Goal: Information Seeking & Learning: Learn about a topic

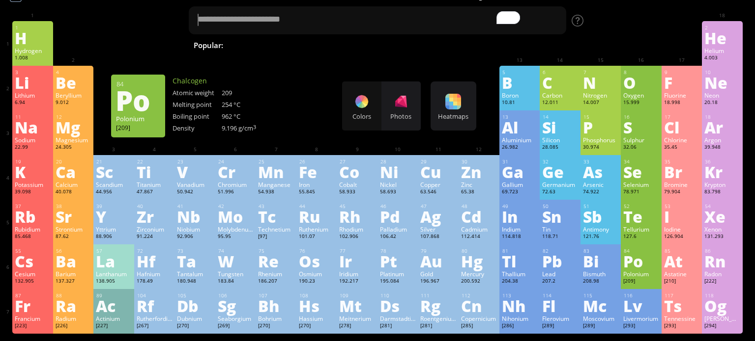
scroll to position [26, 0]
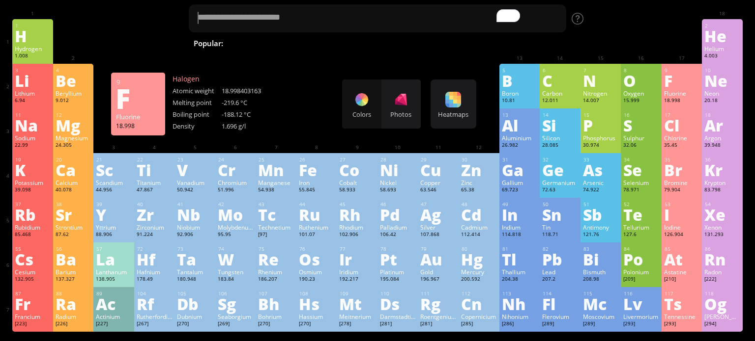
click at [680, 101] on div "18.998" at bounding box center [682, 101] width 36 height 8
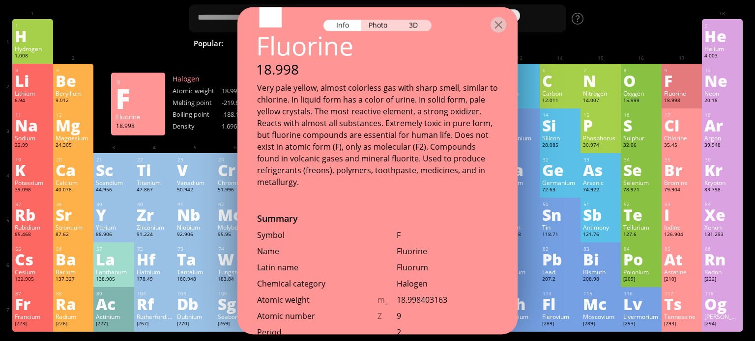
scroll to position [115, 0]
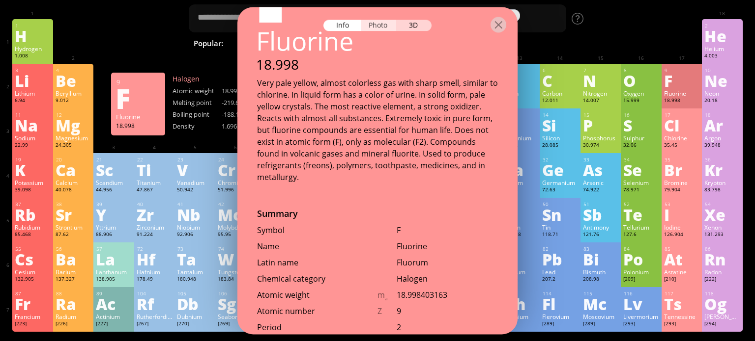
click at [386, 29] on div "Photo" at bounding box center [378, 25] width 35 height 11
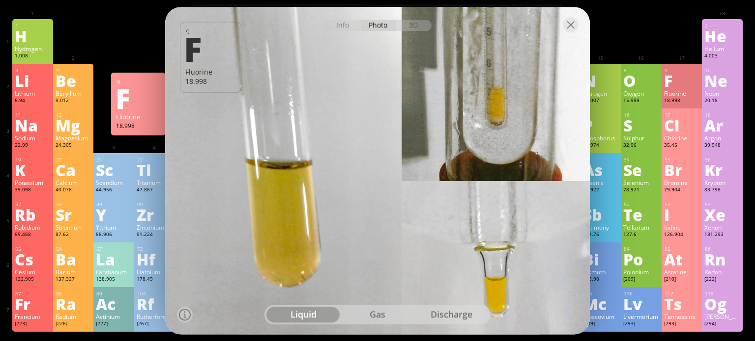
click at [374, 310] on div "gas" at bounding box center [377, 315] width 74 height 16
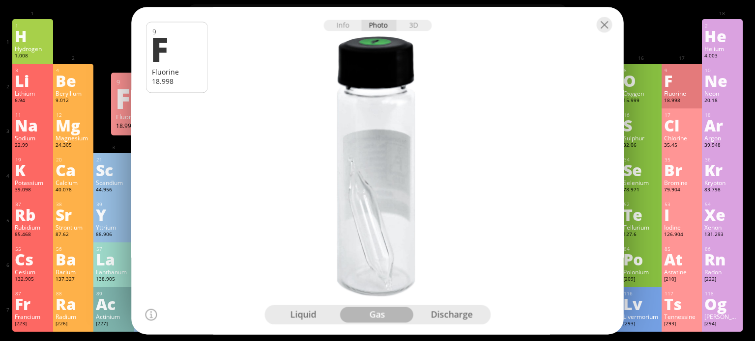
click at [438, 313] on div "discharge" at bounding box center [451, 315] width 74 height 16
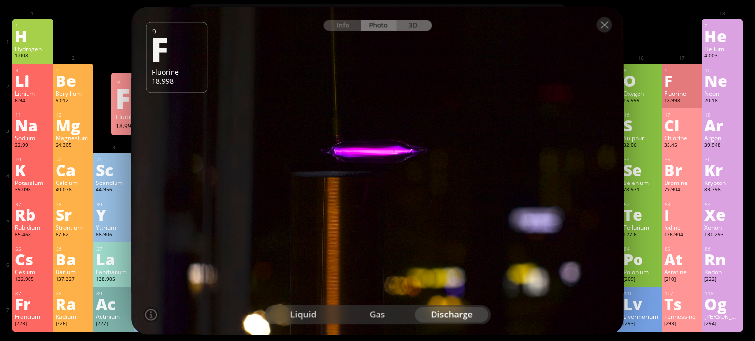
click at [422, 26] on div "3D" at bounding box center [413, 25] width 35 height 11
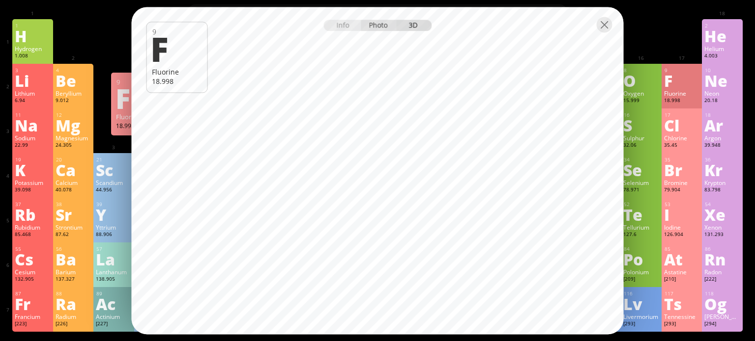
click at [383, 21] on div "Photo" at bounding box center [378, 25] width 35 height 11
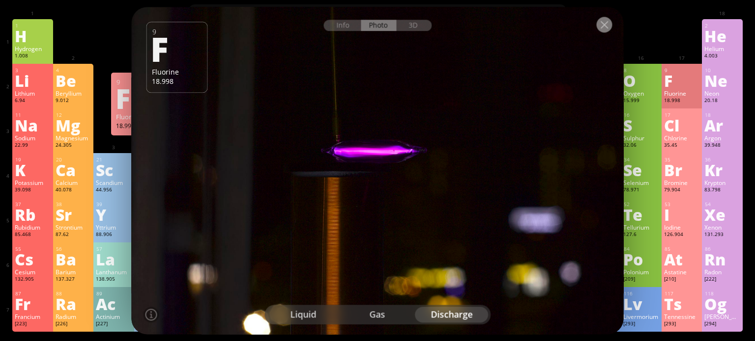
click at [602, 28] on div at bounding box center [604, 25] width 16 height 16
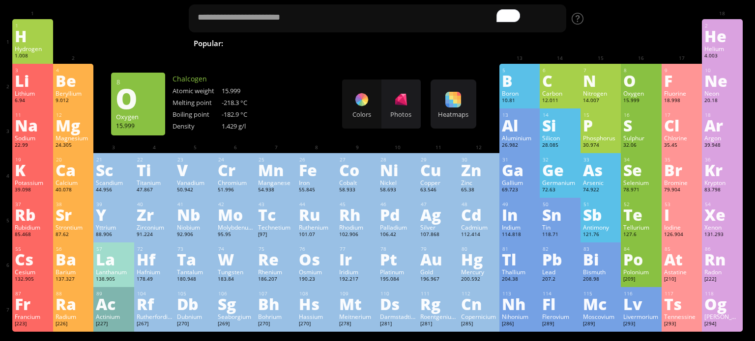
click at [625, 87] on div "O" at bounding box center [641, 81] width 36 height 16
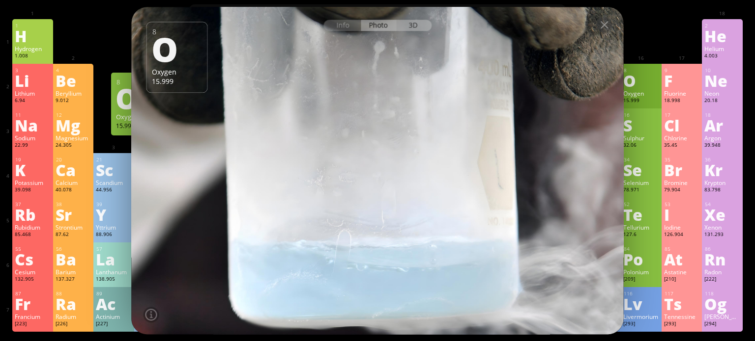
click at [419, 28] on div "3D" at bounding box center [413, 25] width 35 height 11
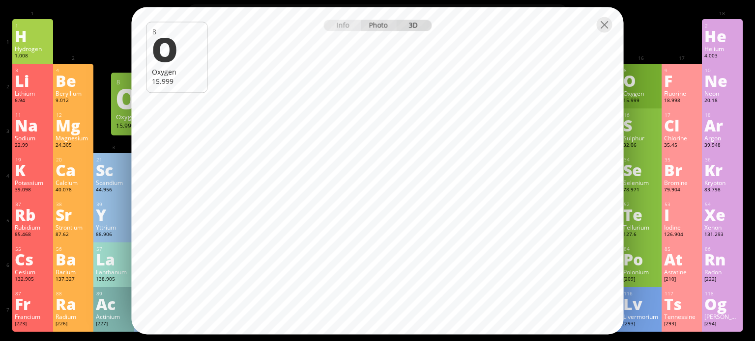
click at [382, 26] on div "Photo" at bounding box center [378, 25] width 35 height 11
click at [382, 26] on div "Info Photo 3D" at bounding box center [377, 25] width 108 height 11
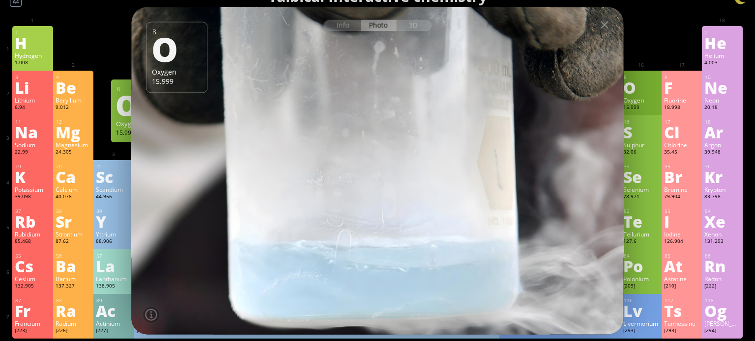
scroll to position [0, 0]
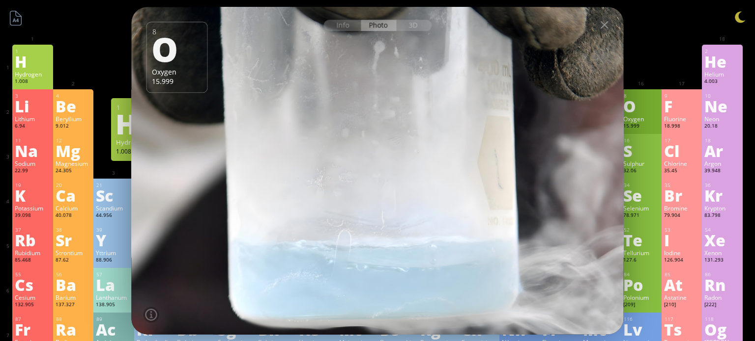
click at [22, 58] on div "H" at bounding box center [33, 62] width 36 height 16
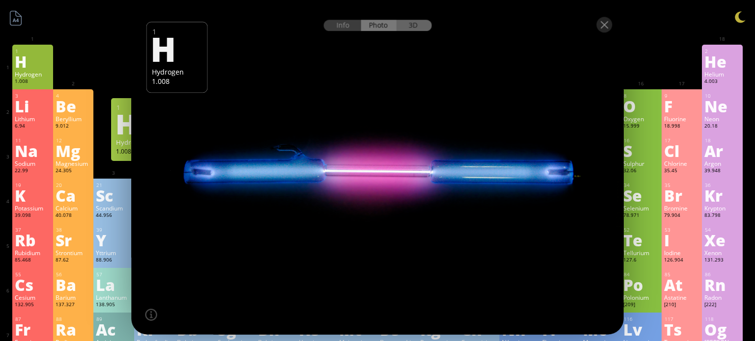
click at [412, 24] on div "3D" at bounding box center [413, 25] width 35 height 11
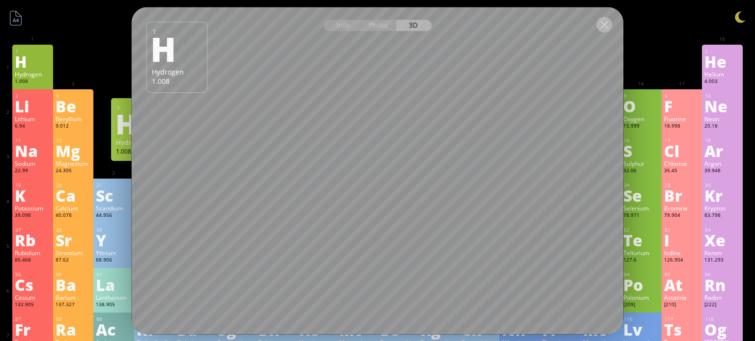
click at [607, 26] on div at bounding box center [604, 25] width 16 height 16
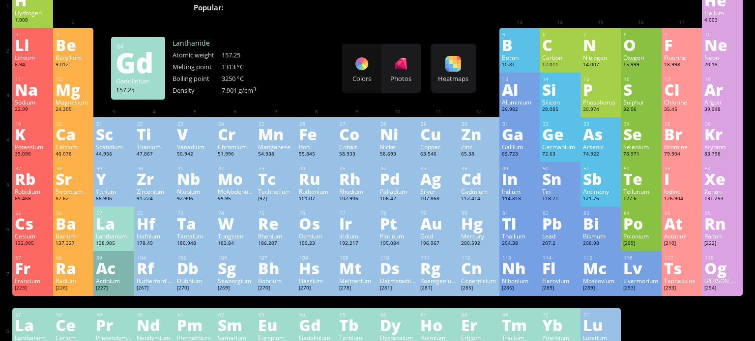
scroll to position [59, 0]
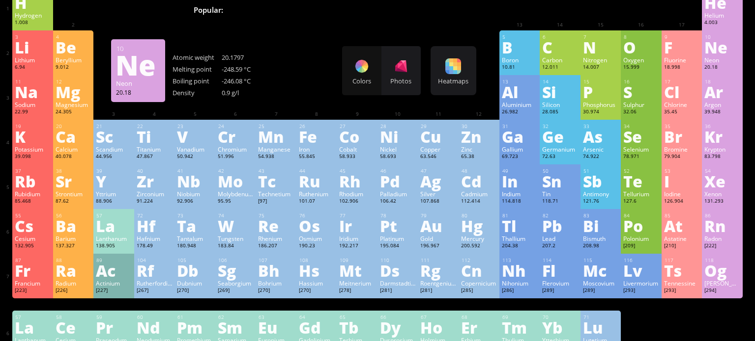
click at [709, 55] on div "Ne" at bounding box center [722, 47] width 36 height 16
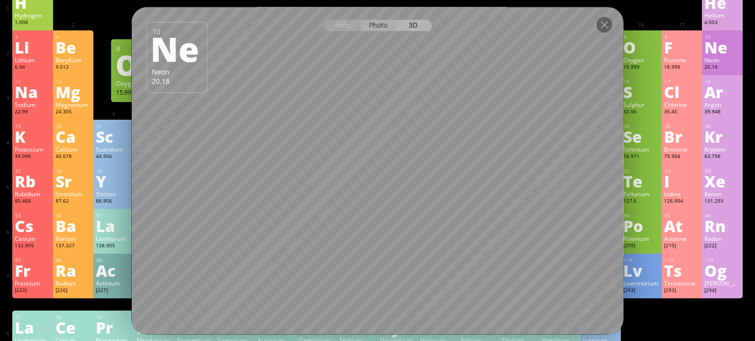
click at [387, 25] on div "Photo" at bounding box center [378, 25] width 35 height 11
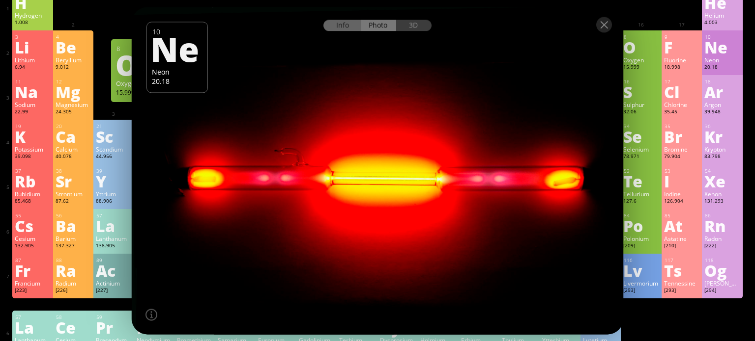
click at [345, 24] on div "Info" at bounding box center [342, 25] width 38 height 11
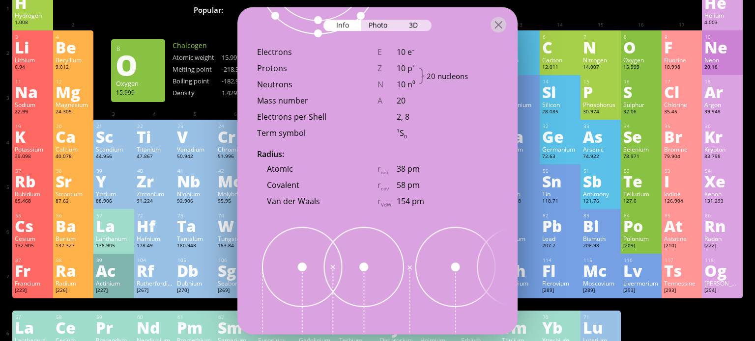
scroll to position [681, 0]
click at [498, 27] on div at bounding box center [498, 25] width 16 height 16
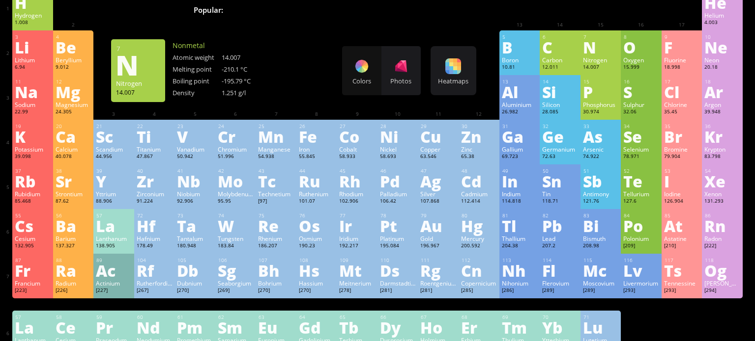
click at [591, 55] on div "N" at bounding box center [601, 47] width 36 height 16
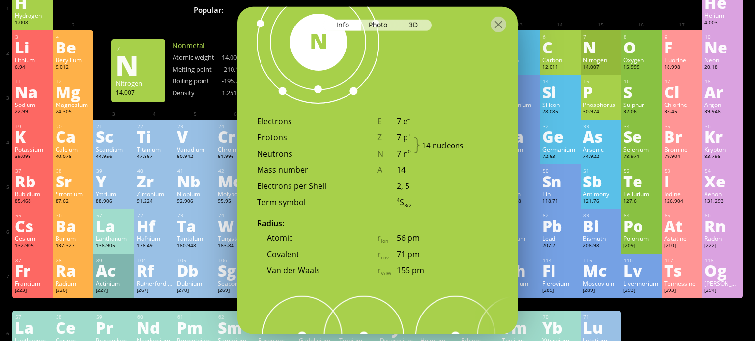
scroll to position [751, 0]
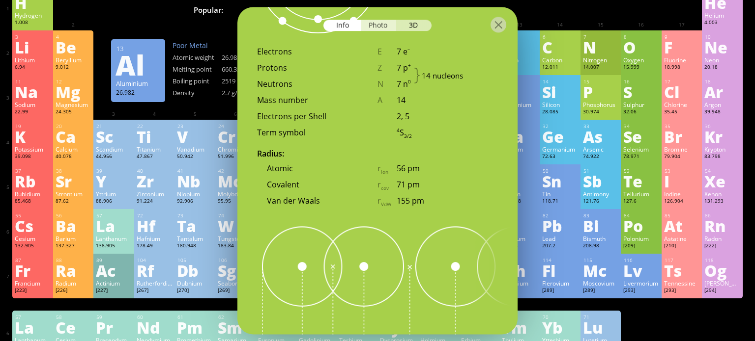
click at [374, 30] on div "Photo" at bounding box center [378, 25] width 35 height 11
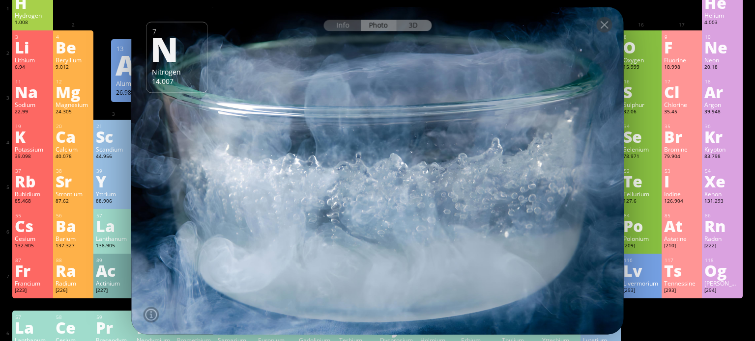
click at [410, 22] on div "3D" at bounding box center [413, 25] width 35 height 11
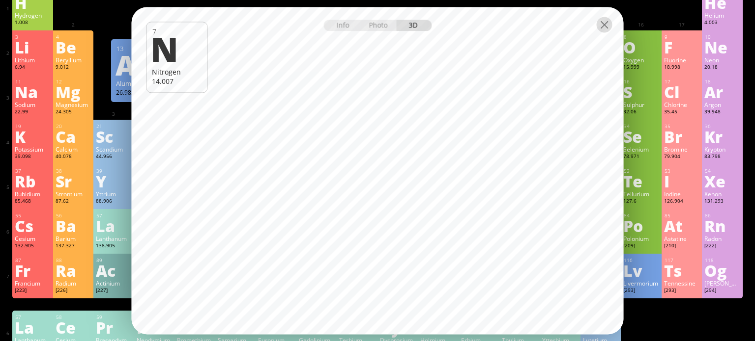
click at [605, 24] on div at bounding box center [604, 25] width 16 height 16
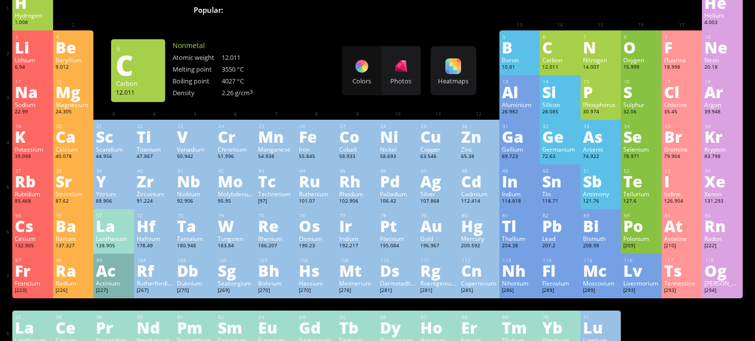
click at [563, 60] on div "Carbon" at bounding box center [560, 60] width 36 height 8
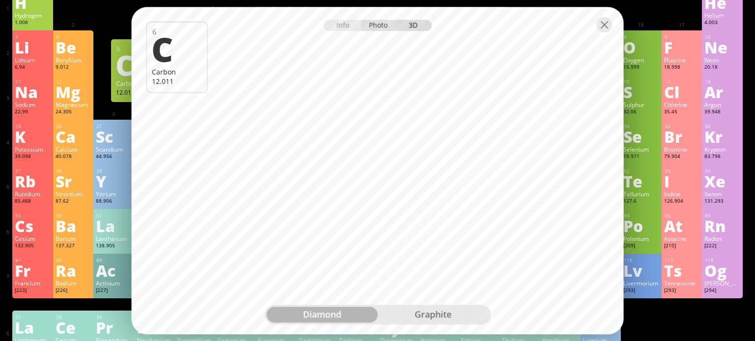
click at [377, 27] on div "Photo" at bounding box center [378, 25] width 35 height 11
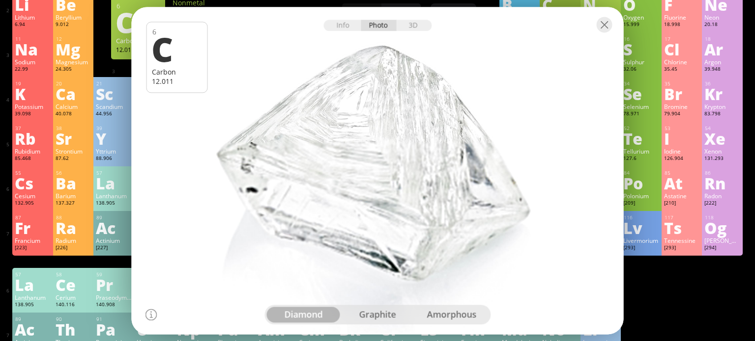
scroll to position [101, 0]
click at [603, 28] on div at bounding box center [604, 25] width 16 height 16
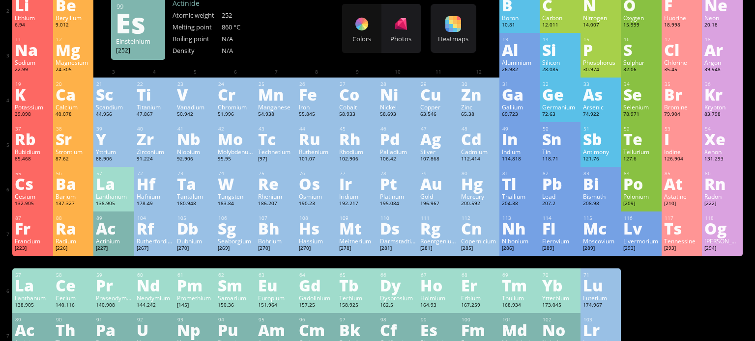
scroll to position [0, 0]
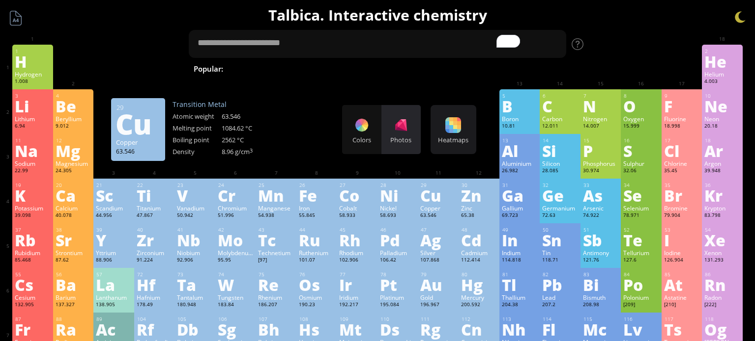
click at [414, 138] on div "Photos" at bounding box center [400, 140] width 39 height 9
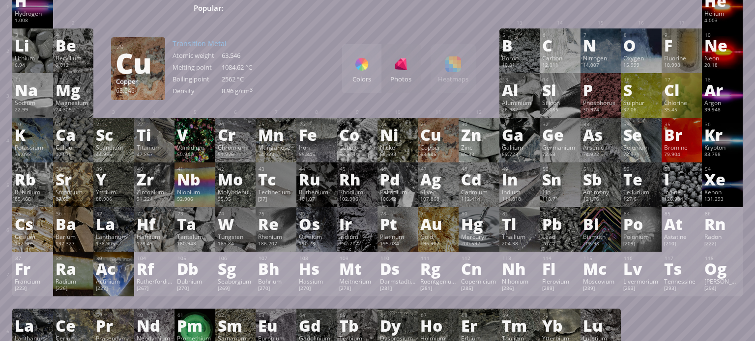
scroll to position [64, 0]
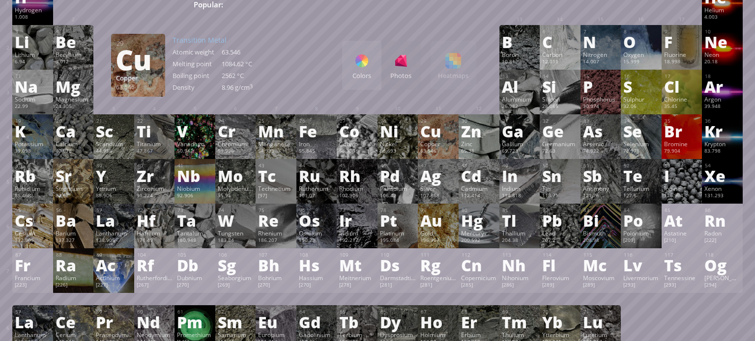
click at [452, 78] on div "Colors Photos Heatmaps Heatmaps Normal mode Melting point Boiling point Density…" at bounding box center [409, 65] width 134 height 49
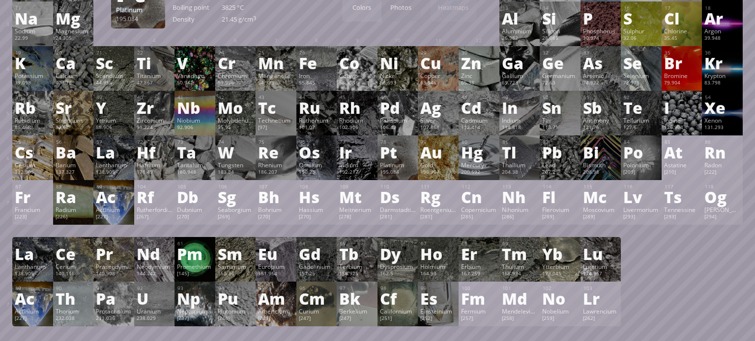
scroll to position [133, 0]
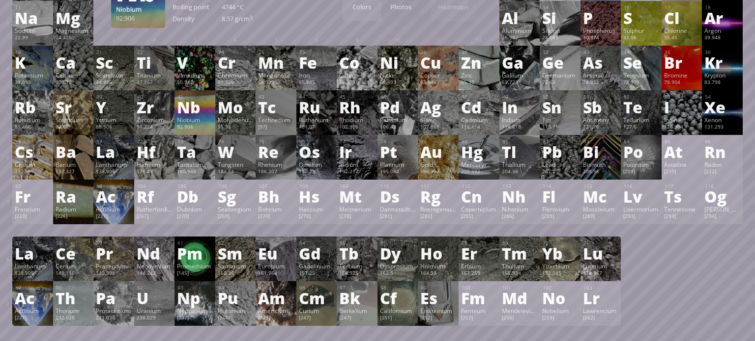
click at [197, 123] on div "Niobium" at bounding box center [195, 120] width 36 height 8
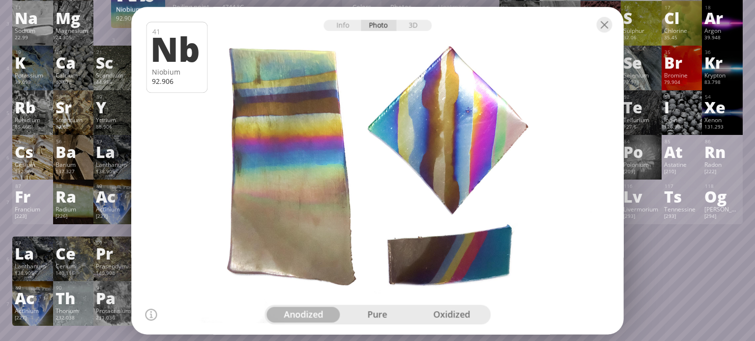
click at [408, 33] on div at bounding box center [378, 24] width 492 height 34
click at [412, 26] on div "3D" at bounding box center [413, 25] width 35 height 11
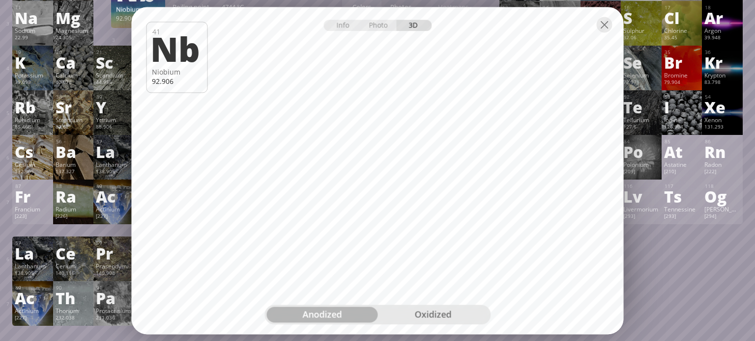
click at [422, 309] on div "oxidized" at bounding box center [432, 315] width 111 height 16
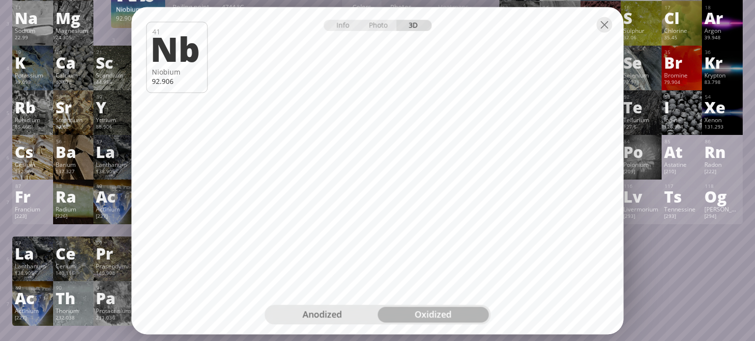
click at [347, 318] on div "anodized" at bounding box center [321, 315] width 111 height 16
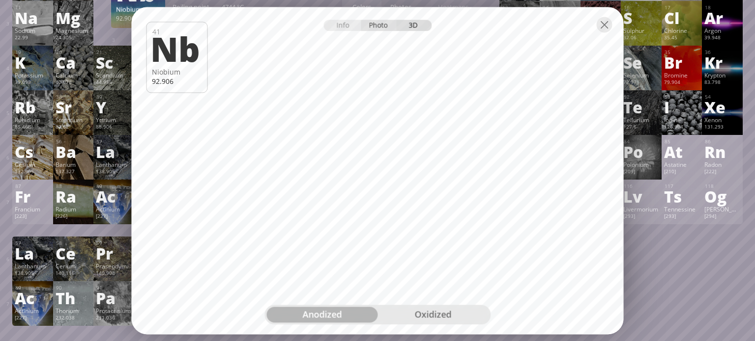
click at [375, 26] on div "Photo" at bounding box center [378, 25] width 35 height 11
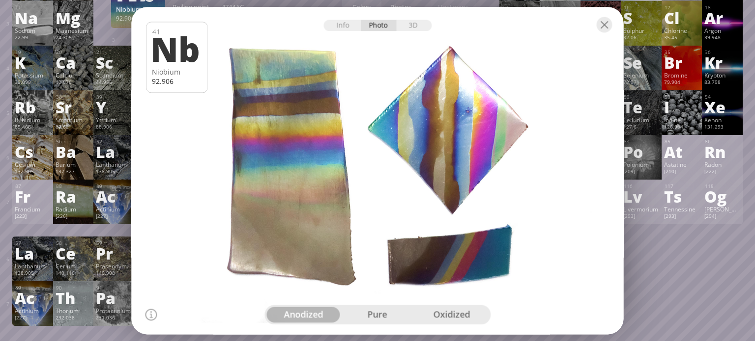
click at [376, 317] on div "pure" at bounding box center [377, 315] width 74 height 16
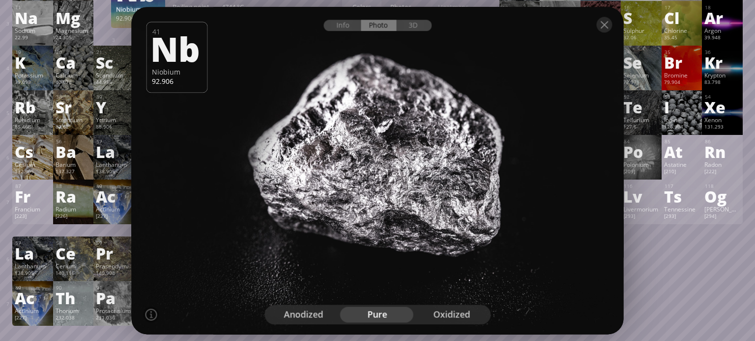
click at [457, 318] on div "oxidized" at bounding box center [451, 315] width 74 height 16
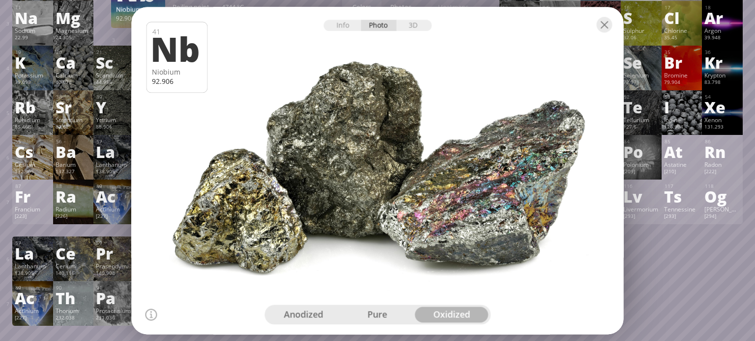
click at [370, 314] on div "pure" at bounding box center [377, 315] width 74 height 16
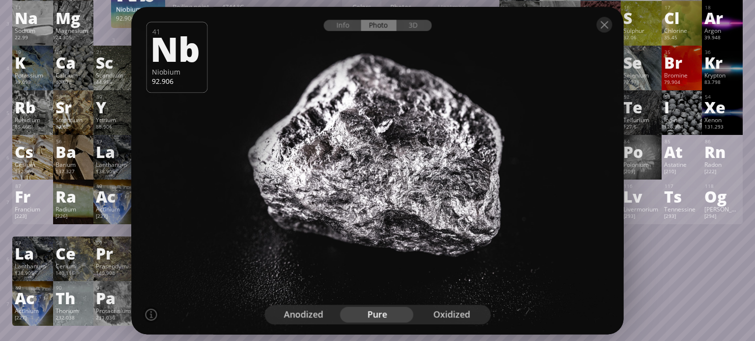
click at [295, 317] on div "anodized" at bounding box center [303, 315] width 74 height 16
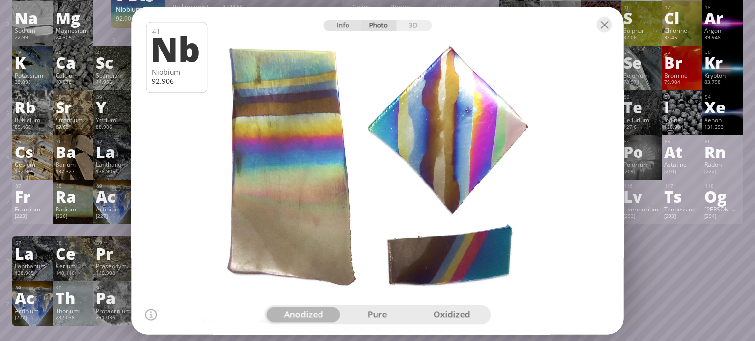
click at [344, 27] on div "Info" at bounding box center [342, 25] width 38 height 11
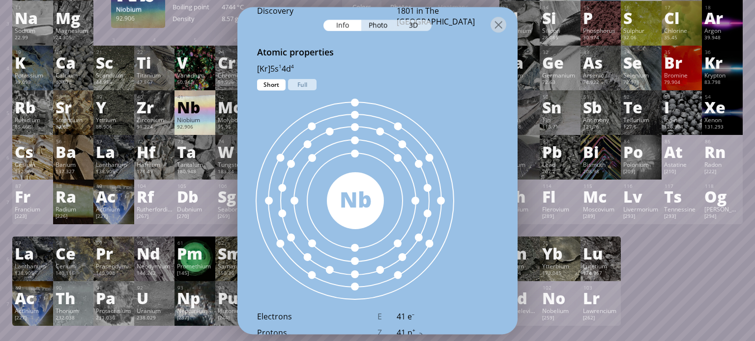
scroll to position [506, 0]
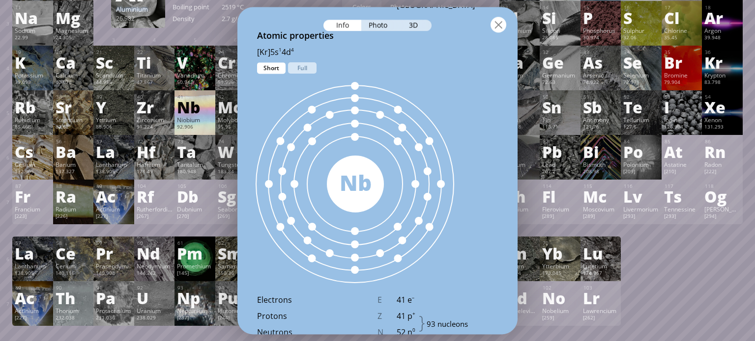
click at [505, 28] on div at bounding box center [498, 25] width 16 height 16
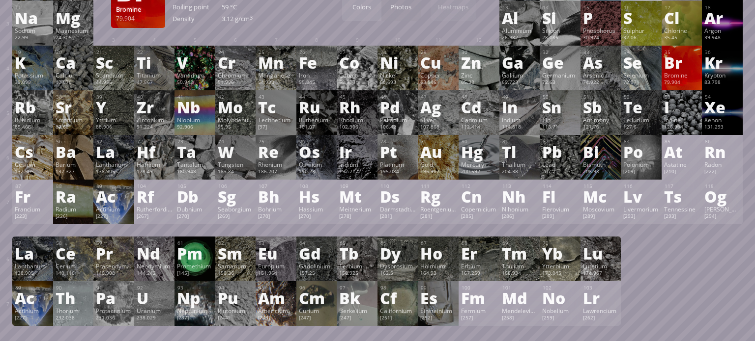
click at [681, 81] on div "79.904" at bounding box center [682, 83] width 36 height 8
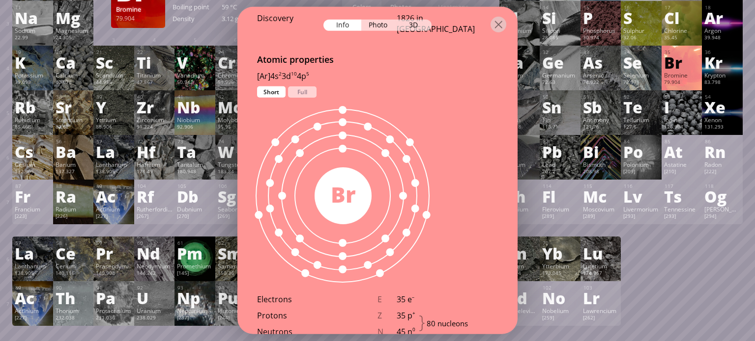
scroll to position [518, 0]
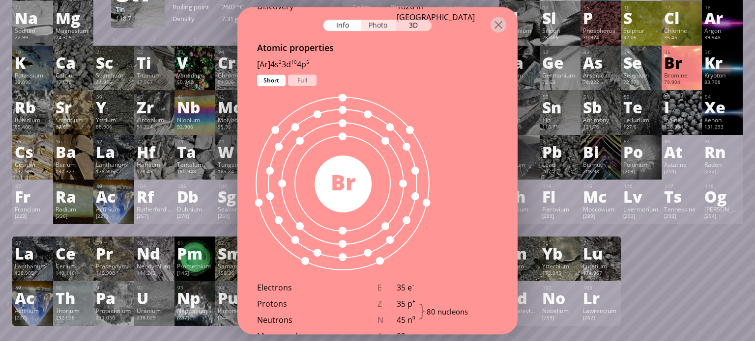
click at [382, 26] on div "Photo" at bounding box center [378, 25] width 35 height 11
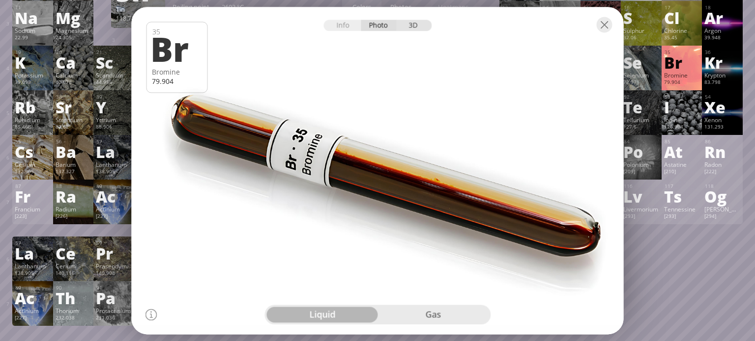
click at [423, 28] on div "3D" at bounding box center [413, 25] width 35 height 11
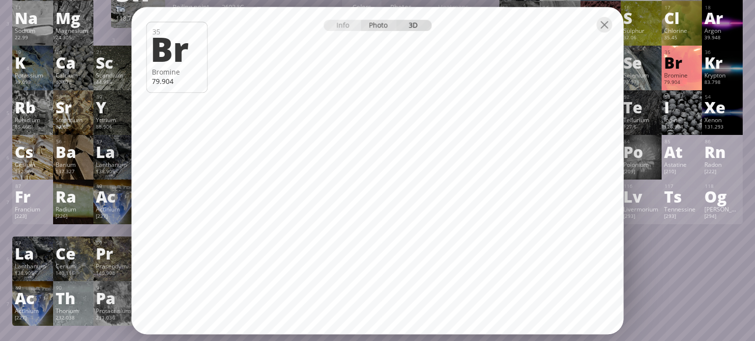
click at [384, 25] on div "Photo" at bounding box center [378, 25] width 35 height 11
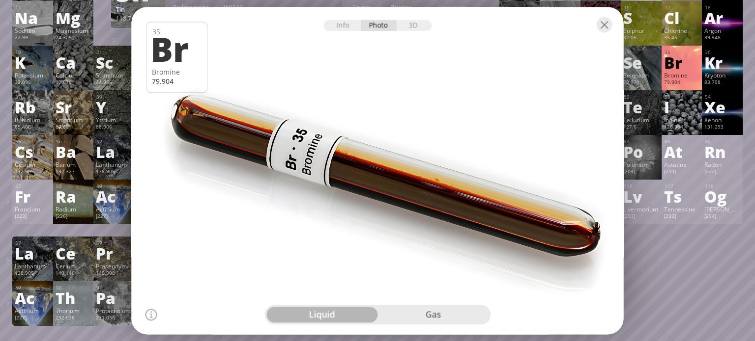
click at [441, 317] on div "gas" at bounding box center [432, 315] width 111 height 16
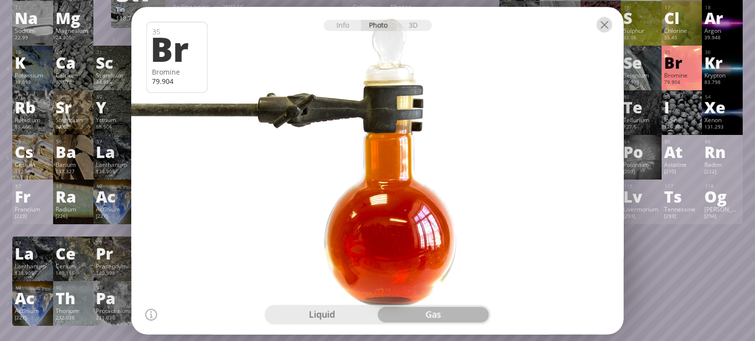
click at [605, 26] on div at bounding box center [604, 25] width 16 height 16
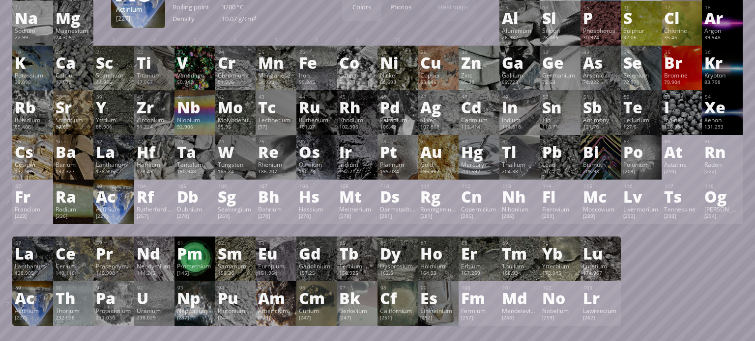
click at [123, 209] on div "Actinium" at bounding box center [114, 209] width 36 height 8
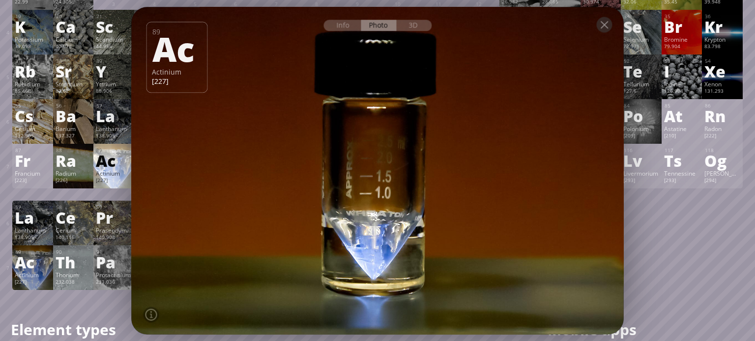
scroll to position [167, 0]
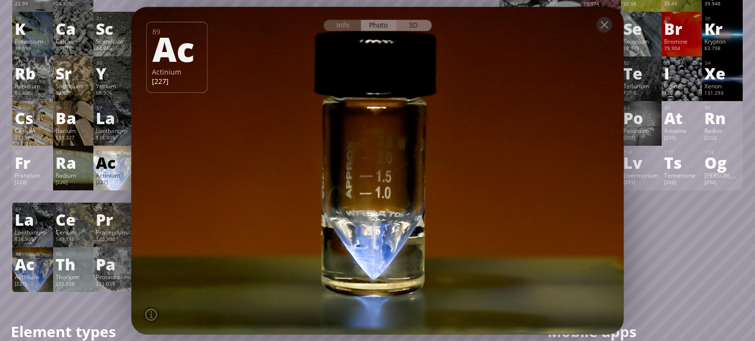
click at [419, 27] on div "3D" at bounding box center [413, 25] width 35 height 11
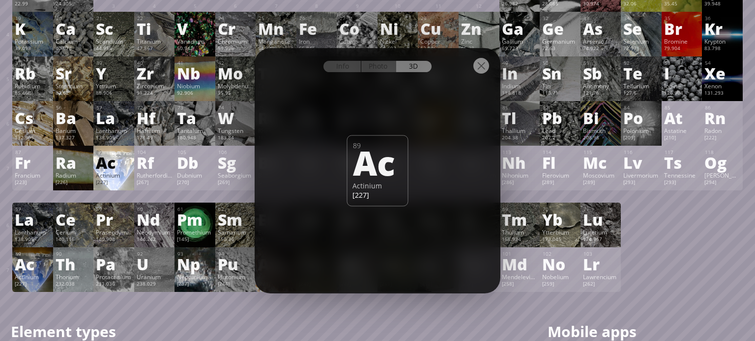
click at [409, 64] on div "Info Photo 3D" at bounding box center [377, 66] width 108 height 11
click at [385, 64] on div "Photo" at bounding box center [378, 66] width 35 height 11
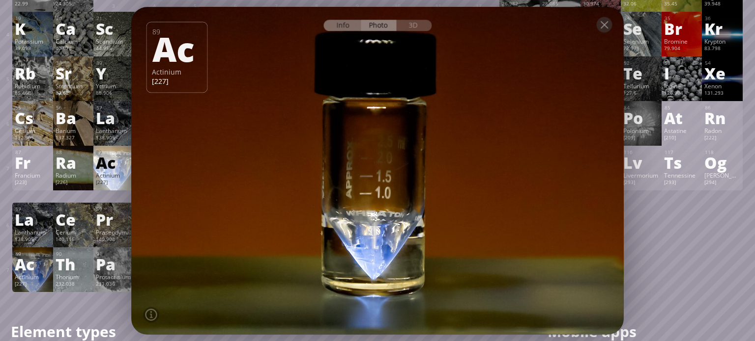
click at [340, 29] on div "Info" at bounding box center [342, 25] width 38 height 11
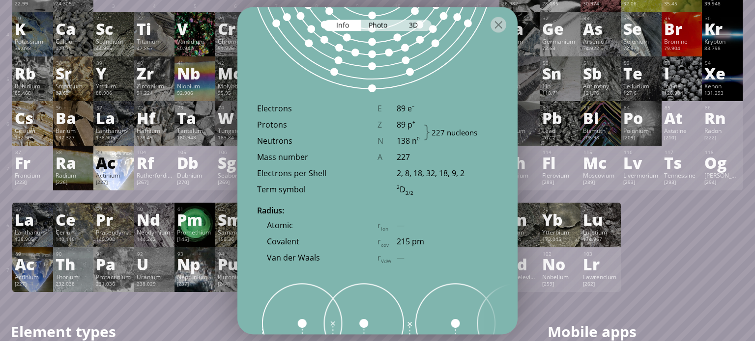
scroll to position [770, 0]
click at [371, 23] on div "Photo" at bounding box center [378, 25] width 35 height 11
